Goal: Task Accomplishment & Management: Manage account settings

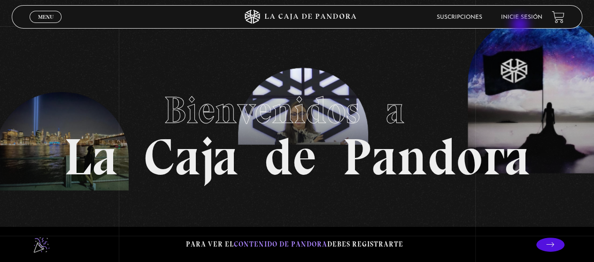
click at [520, 26] on header "Menu Cerrar Suscripciones Inicie sesión" at bounding box center [297, 16] width 570 height 23
click at [521, 16] on link "Inicie sesión" at bounding box center [521, 18] width 41 height 6
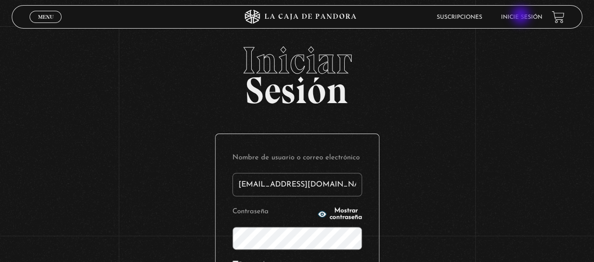
type input "[EMAIL_ADDRESS][DOMAIN_NAME]"
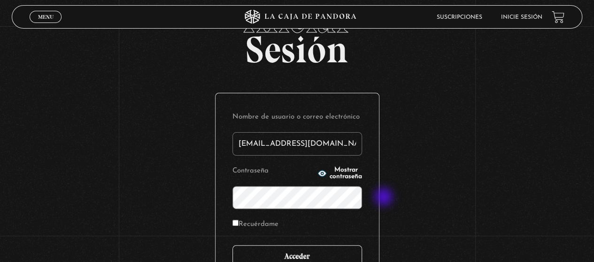
scroll to position [94, 0]
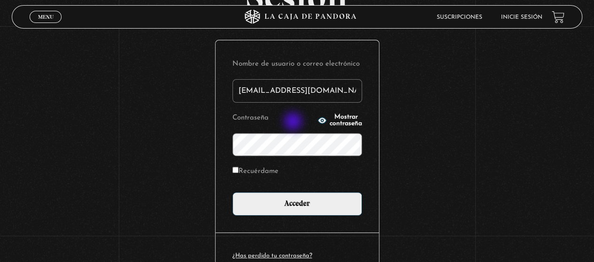
click at [294, 123] on p "Contraseña Mostrar contraseña" at bounding box center [297, 133] width 130 height 45
click at [318, 119] on icon "button" at bounding box center [322, 121] width 8 height 6
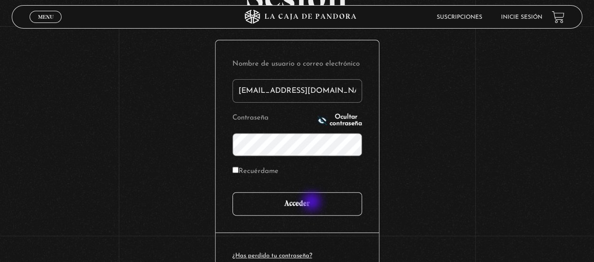
click at [312, 203] on input "Acceder" at bounding box center [297, 203] width 130 height 23
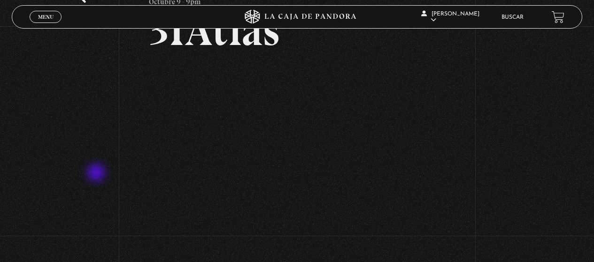
scroll to position [47, 0]
